Goal: Use online tool/utility: Utilize a website feature to perform a specific function

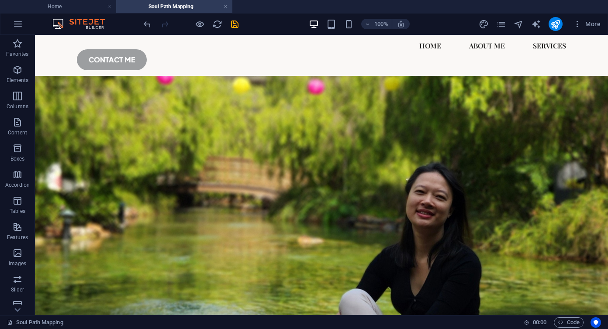
scroll to position [62, 0]
click at [400, 118] on figure at bounding box center [321, 211] width 573 height 271
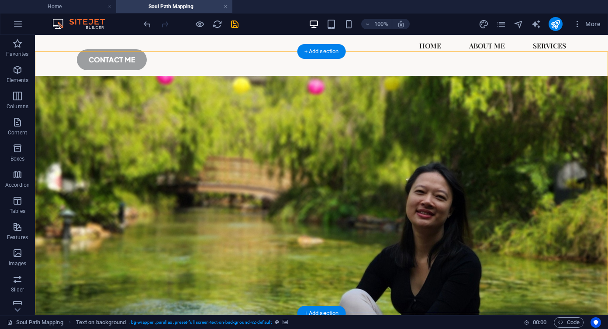
click at [400, 118] on figure at bounding box center [321, 211] width 573 height 271
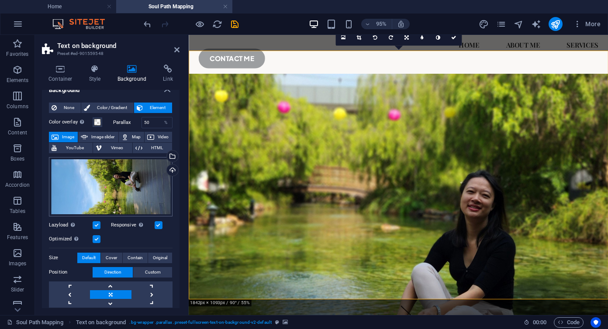
scroll to position [11, 0]
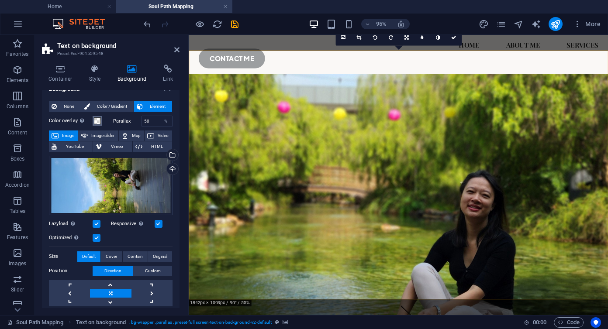
click at [100, 121] on span at bounding box center [97, 120] width 7 height 7
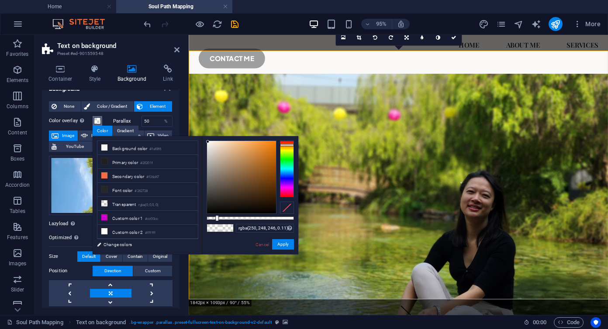
click at [213, 217] on div at bounding box center [250, 218] width 87 height 3
click at [209, 217] on div at bounding box center [250, 218] width 87 height 3
drag, startPoint x: 209, startPoint y: 218, endPoint x: 203, endPoint y: 218, distance: 6.1
click at [203, 218] on div "rgba(250, 248, 246, 0) Supported formats #0852ed rgb(8, 82, 237) rgba(8, 82, 23…" at bounding box center [250, 258] width 96 height 245
click at [209, 219] on div at bounding box center [208, 218] width 3 height 6
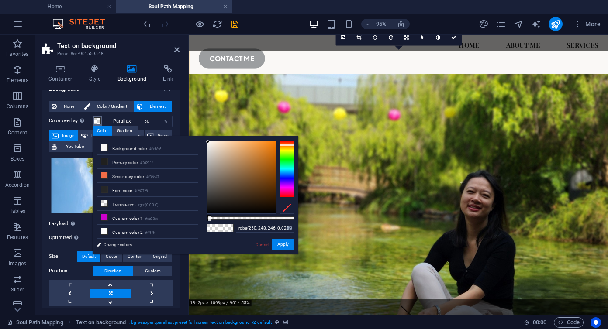
type input "rgba(250, 248, 246, 0.03)"
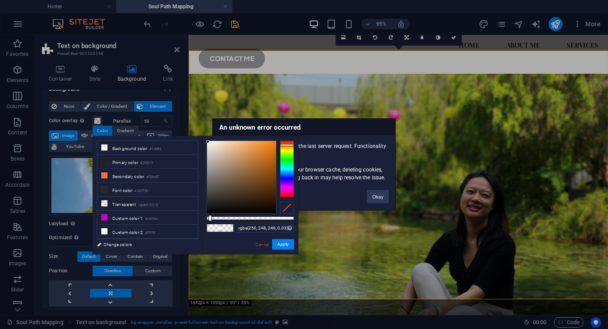
click at [369, 183] on div "Okay" at bounding box center [377, 193] width 35 height 22
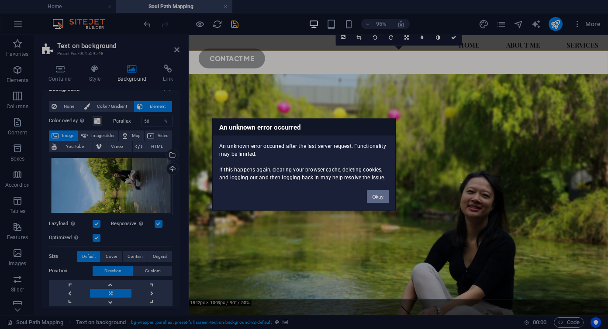
click at [382, 200] on button "Okay" at bounding box center [378, 196] width 22 height 13
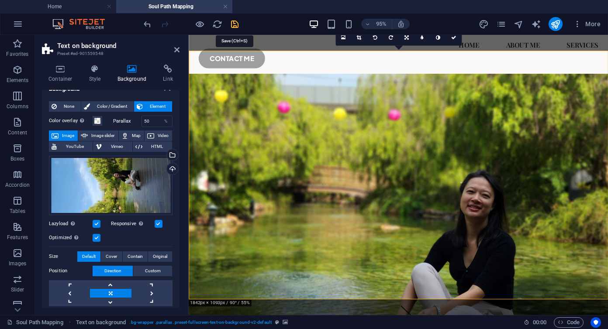
click at [232, 25] on icon "save" at bounding box center [235, 24] width 10 height 10
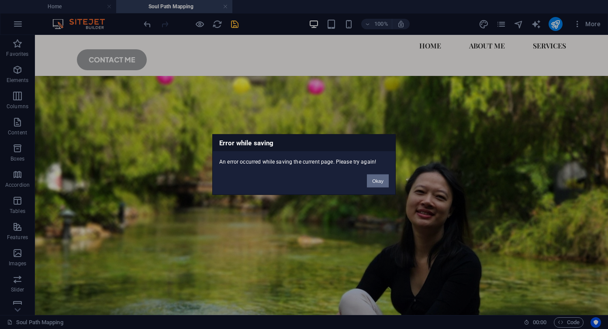
click at [375, 185] on button "Okay" at bounding box center [378, 181] width 22 height 13
